Goal: Obtain resource: Download file/media

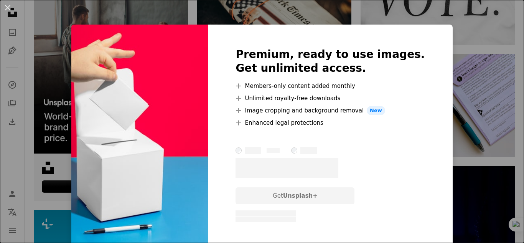
scroll to position [1265, 0]
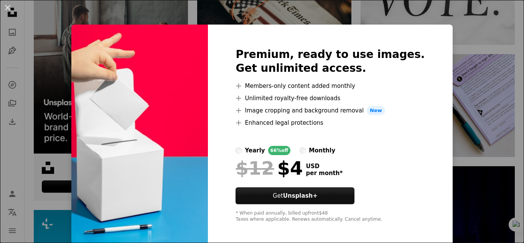
click at [450, 128] on div "An X shape Premium, ready to use images. Get unlimited access. A plus sign Memb…" at bounding box center [262, 121] width 524 height 243
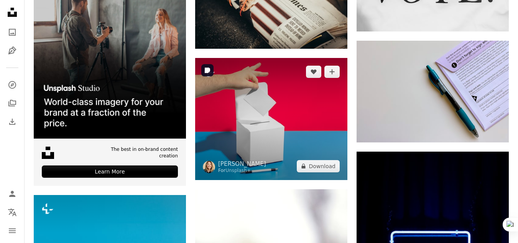
click at [233, 87] on img at bounding box center [271, 119] width 152 height 122
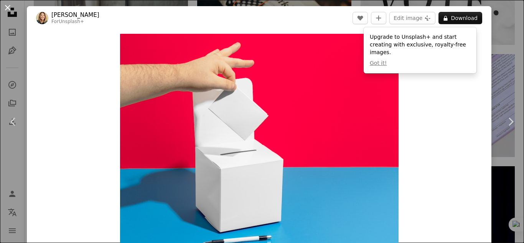
click at [5, 4] on button "An X shape" at bounding box center [7, 7] width 9 height 9
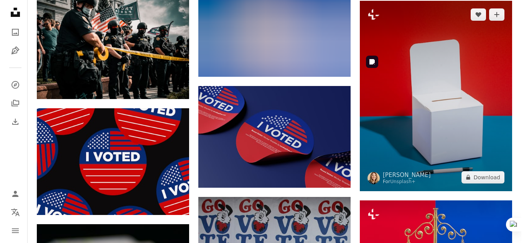
scroll to position [3261, 0]
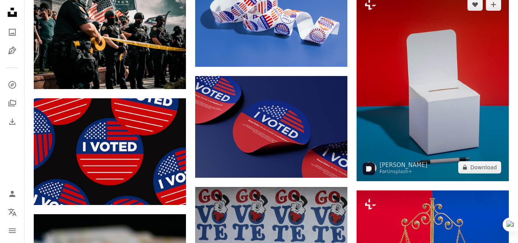
drag, startPoint x: 428, startPoint y: 104, endPoint x: 456, endPoint y: 71, distance: 43.0
click at [456, 71] on img at bounding box center [433, 86] width 152 height 190
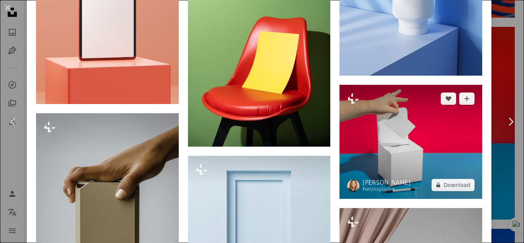
scroll to position [652, 0]
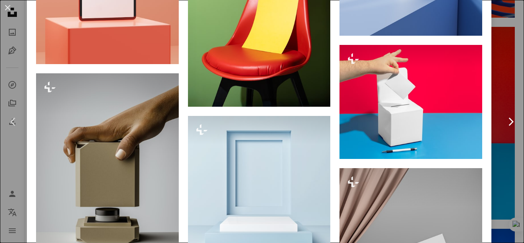
click at [497, 89] on link "Chevron right" at bounding box center [510, 122] width 27 height 74
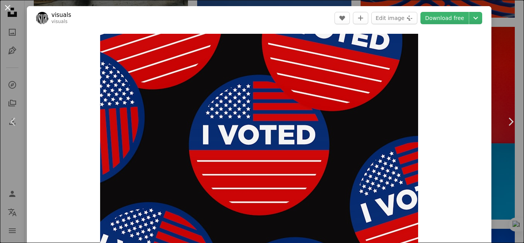
click at [9, 8] on button "An X shape" at bounding box center [7, 7] width 9 height 9
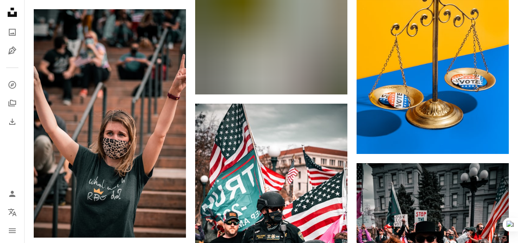
scroll to position [7405, 0]
